Goal: Task Accomplishment & Management: Manage account settings

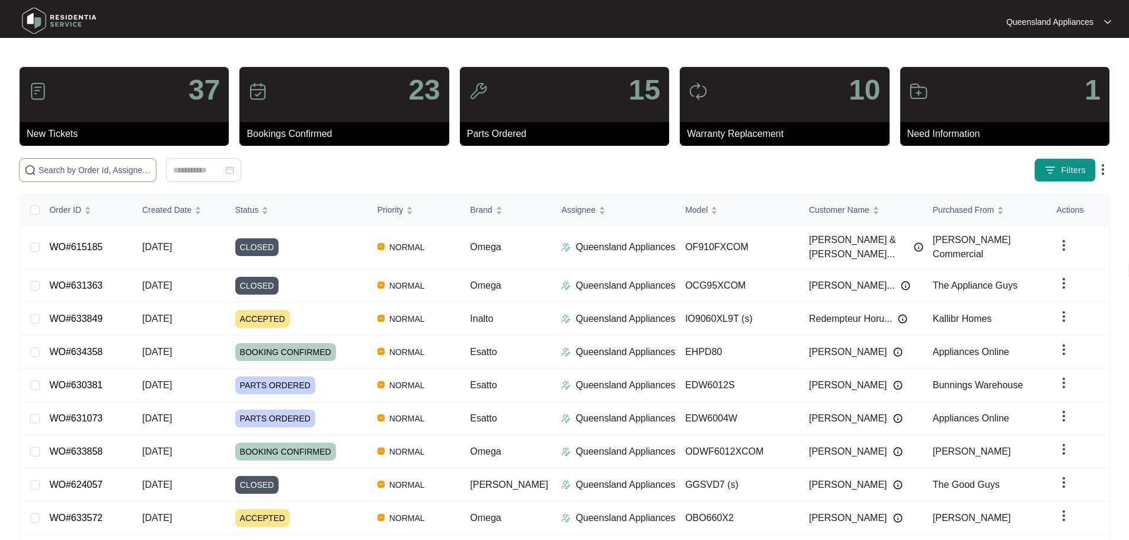
drag, startPoint x: 154, startPoint y: 169, endPoint x: 162, endPoint y: 169, distance: 8.3
click at [151, 169] on input "text" at bounding box center [95, 170] width 113 height 13
click at [404, 211] on span "Priority" at bounding box center [391, 209] width 26 height 13
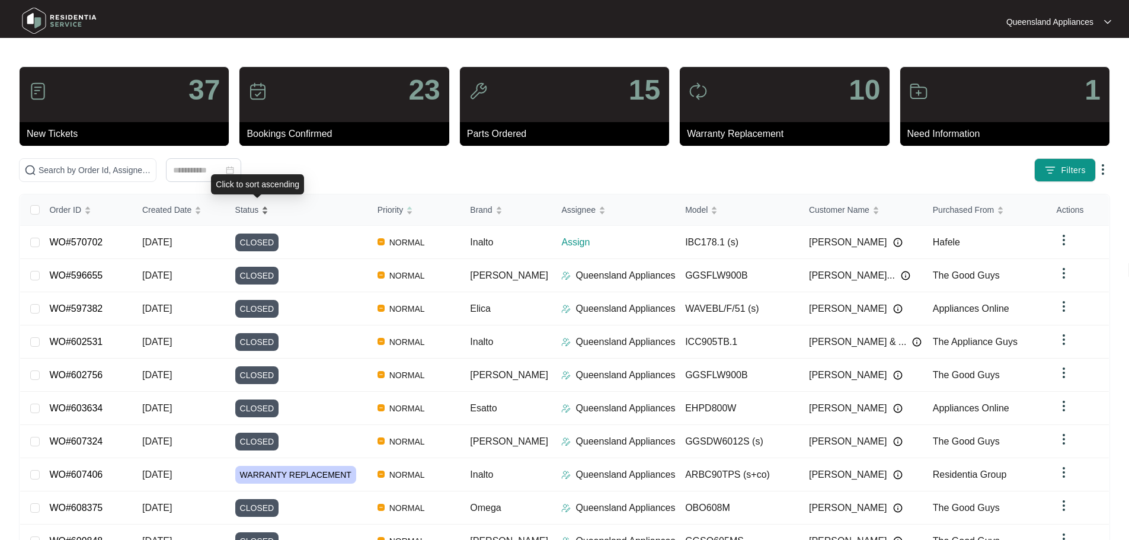
click at [264, 213] on div "Status" at bounding box center [252, 210] width 34 height 17
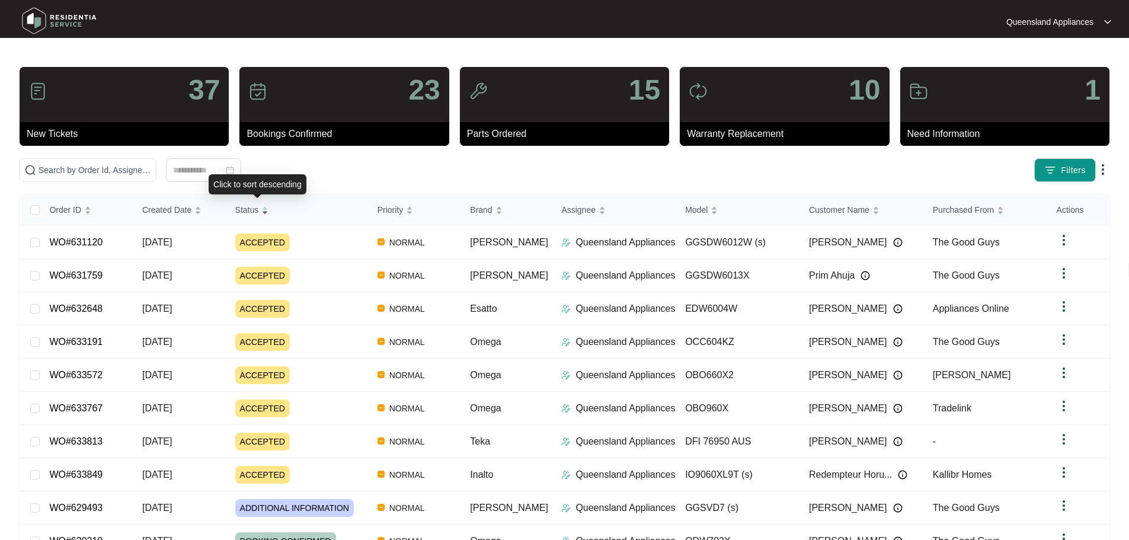
click at [264, 213] on div "Status" at bounding box center [252, 210] width 34 height 17
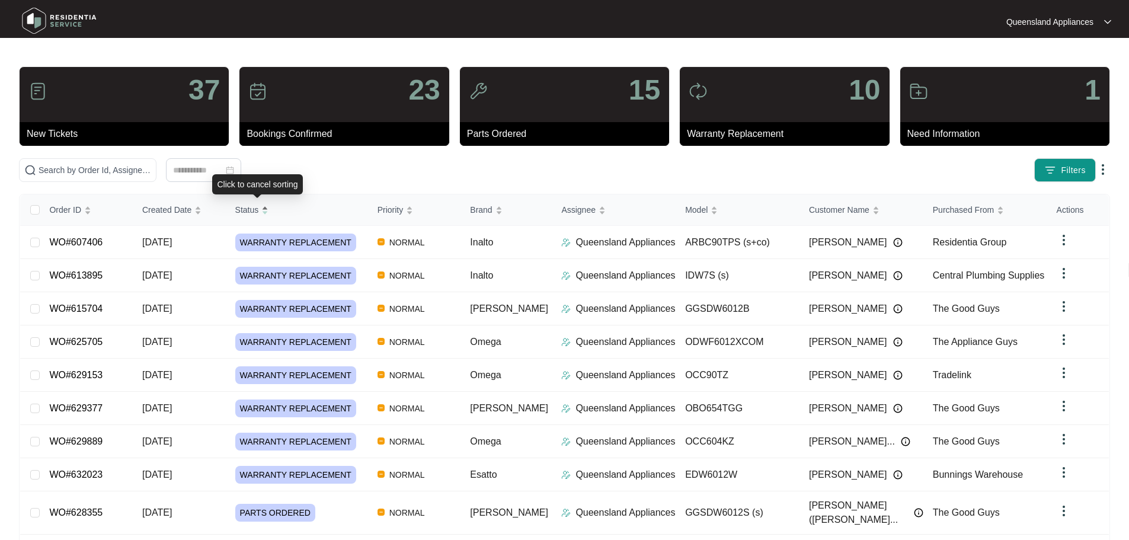
click at [264, 213] on div "Status" at bounding box center [252, 210] width 34 height 17
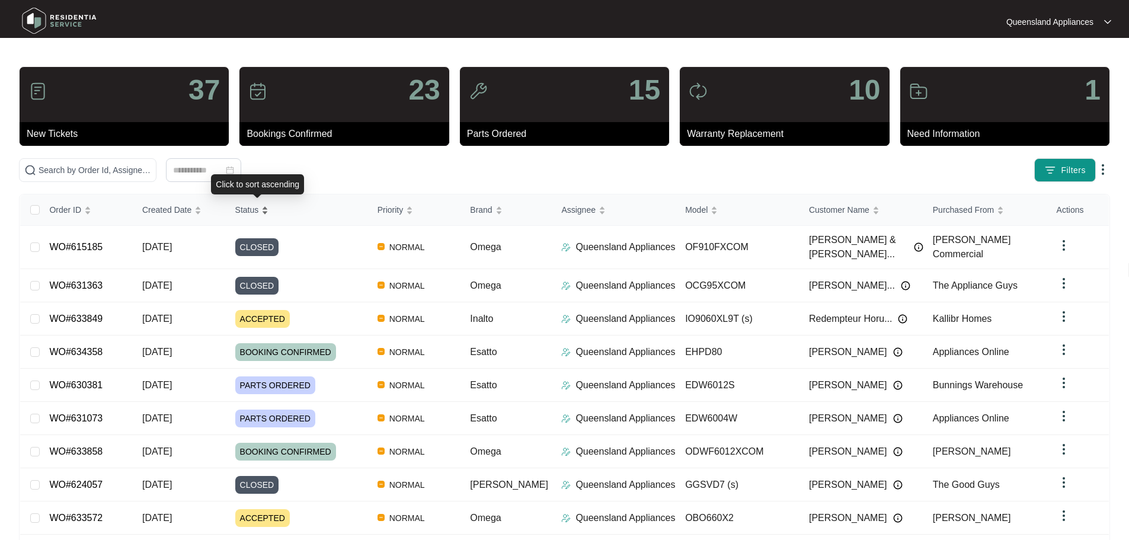
click at [264, 213] on div "Status" at bounding box center [252, 210] width 34 height 17
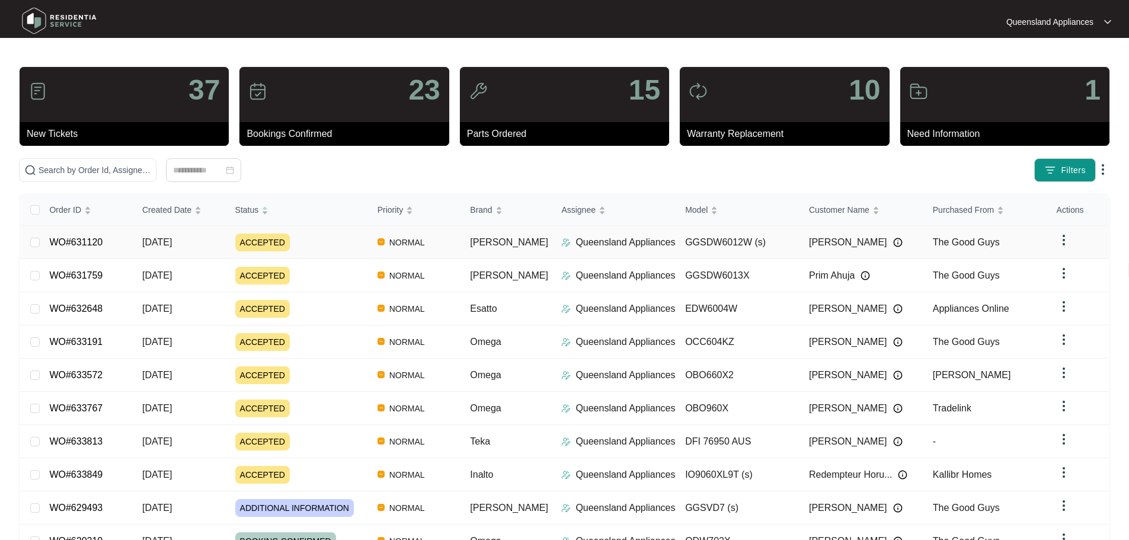
click at [304, 242] on div "Order ID Created Date Status Priority Brand Assignee Model Customer Name Purcha…" at bounding box center [564, 390] width 1089 height 392
click at [355, 245] on div "ACCEPTED" at bounding box center [301, 243] width 133 height 18
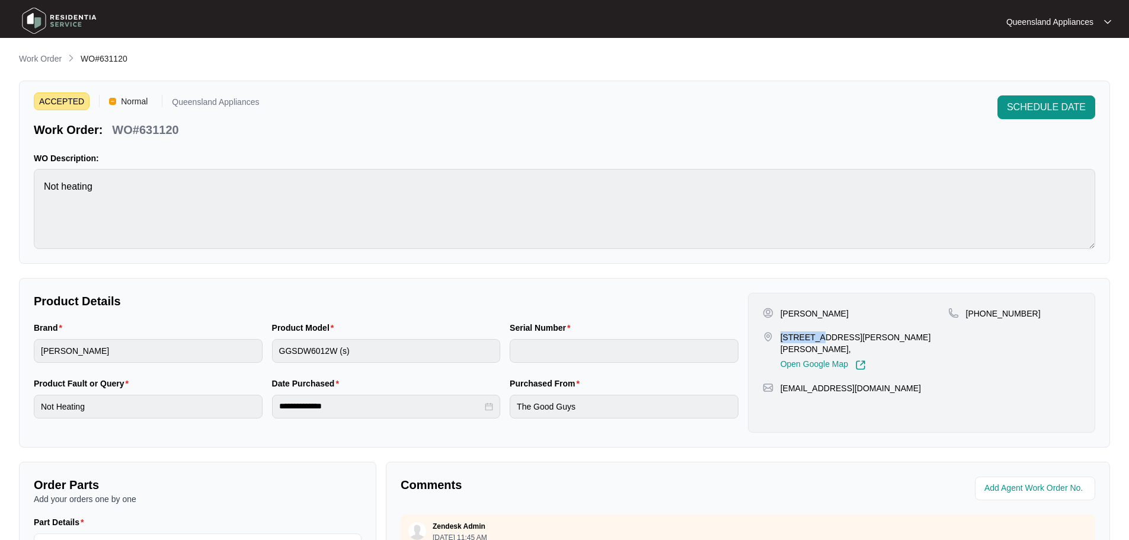
drag, startPoint x: 780, startPoint y: 340, endPoint x: 820, endPoint y: 335, distance: 39.9
click at [555, 335] on p "[STREET_ADDRESS][PERSON_NAME][PERSON_NAME]," at bounding box center [865, 343] width 168 height 24
copy p "3 [PERSON_NAME]"
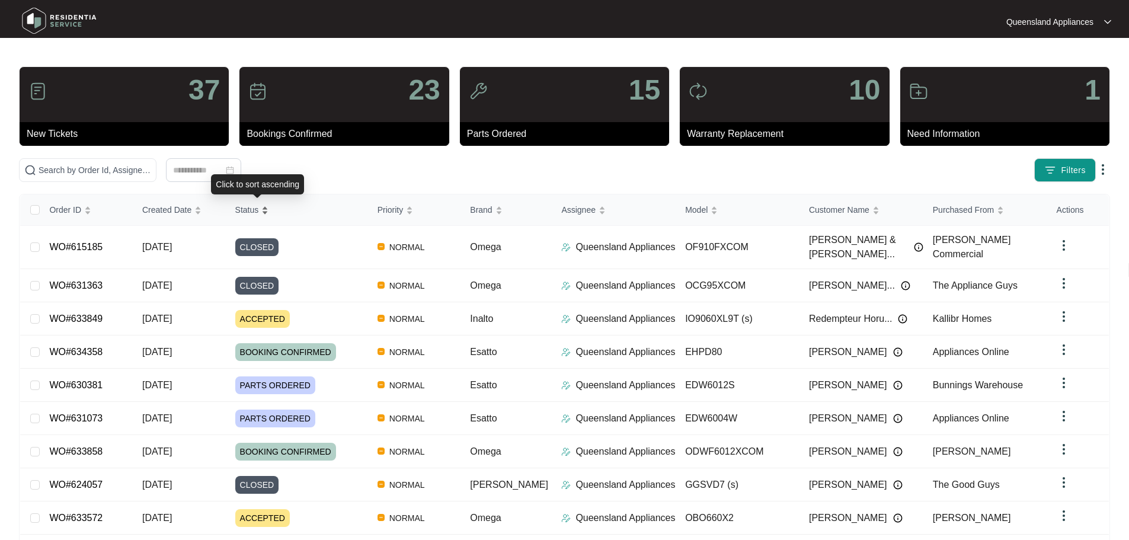
click at [267, 207] on div "Status" at bounding box center [252, 210] width 34 height 17
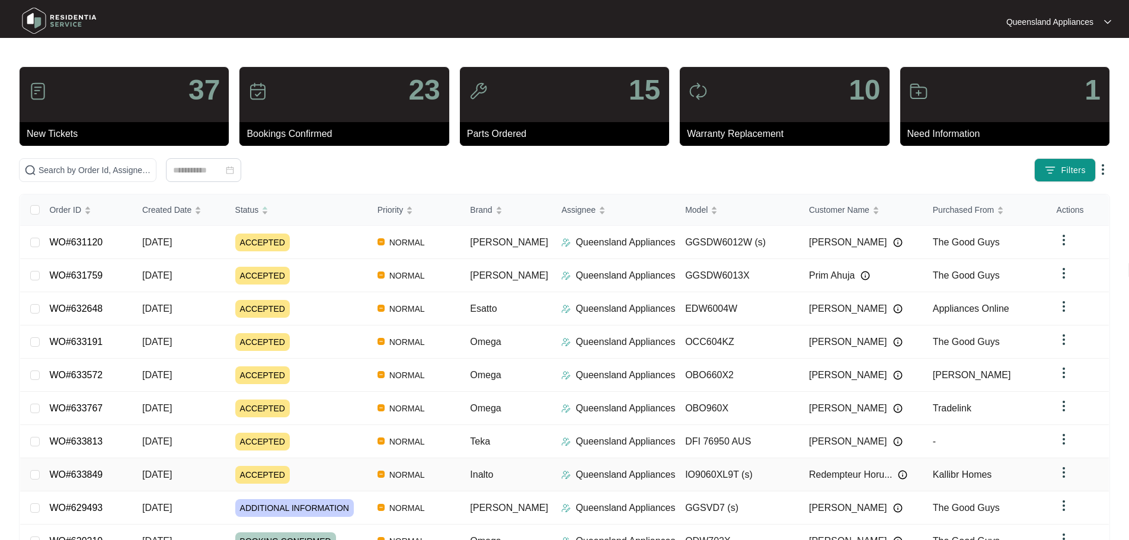
click at [210, 465] on td "[DATE]" at bounding box center [179, 474] width 93 height 33
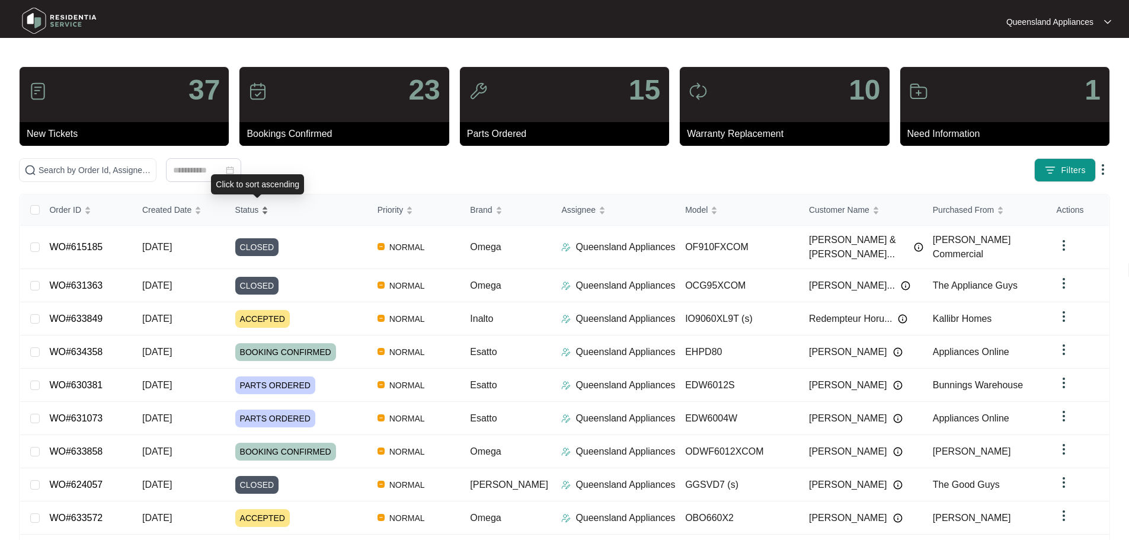
click at [269, 210] on div "Status" at bounding box center [252, 210] width 34 height 17
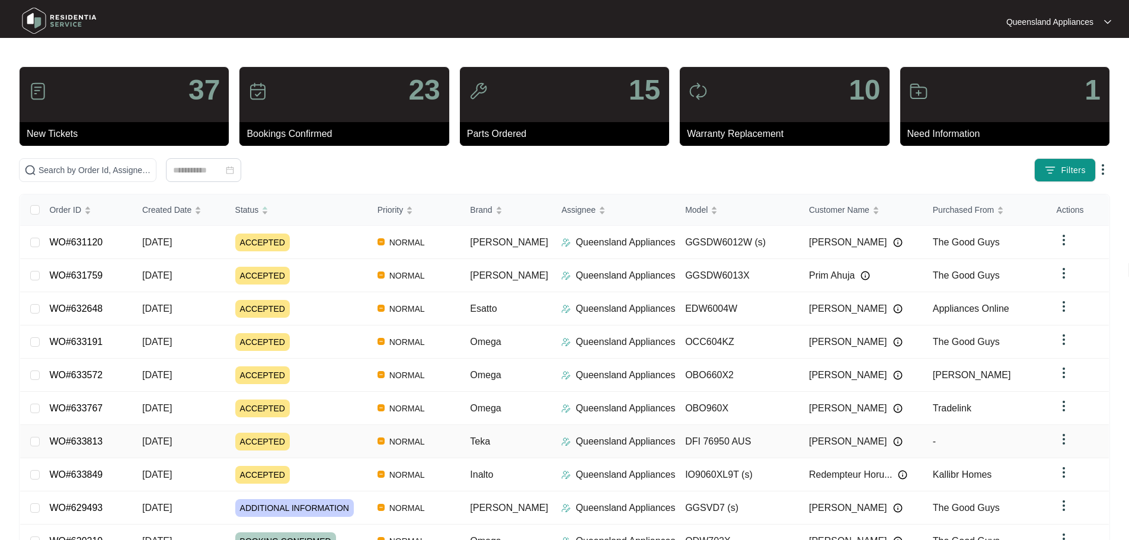
click at [231, 438] on td "ACCEPTED" at bounding box center [297, 441] width 142 height 33
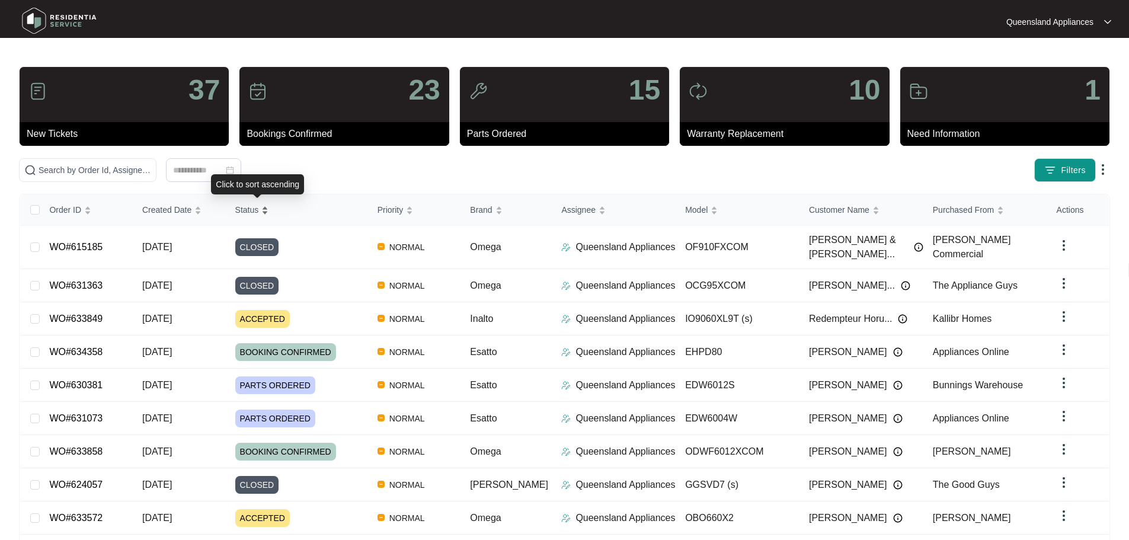
click at [269, 212] on div "Status" at bounding box center [252, 210] width 34 height 17
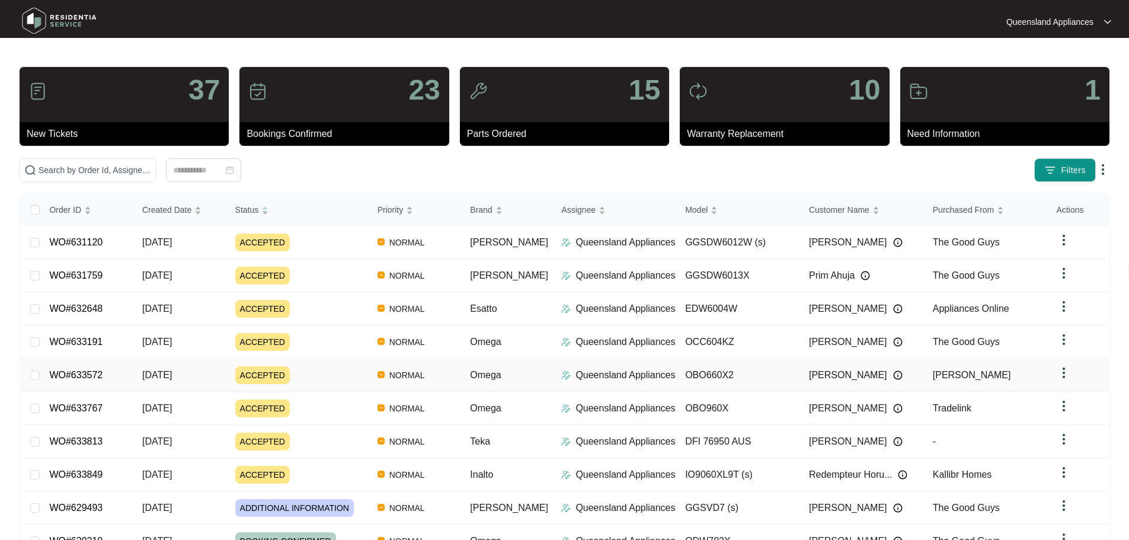
click at [317, 374] on div "ACCEPTED" at bounding box center [301, 375] width 133 height 18
